Goal: Find specific page/section: Find specific page/section

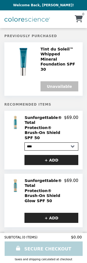
click at [53, 61] on h2 "Tint du Soleil™ Whipped Mineral Foundation SPF 30" at bounding box center [60, 59] width 38 height 25
click at [53, 59] on h2 "Tint du Soleil™ Whipped Mineral Foundation SPF 30" at bounding box center [60, 59] width 38 height 25
click at [38, 20] on img "Main" at bounding box center [27, 19] width 46 height 11
